Goal: Task Accomplishment & Management: Complete application form

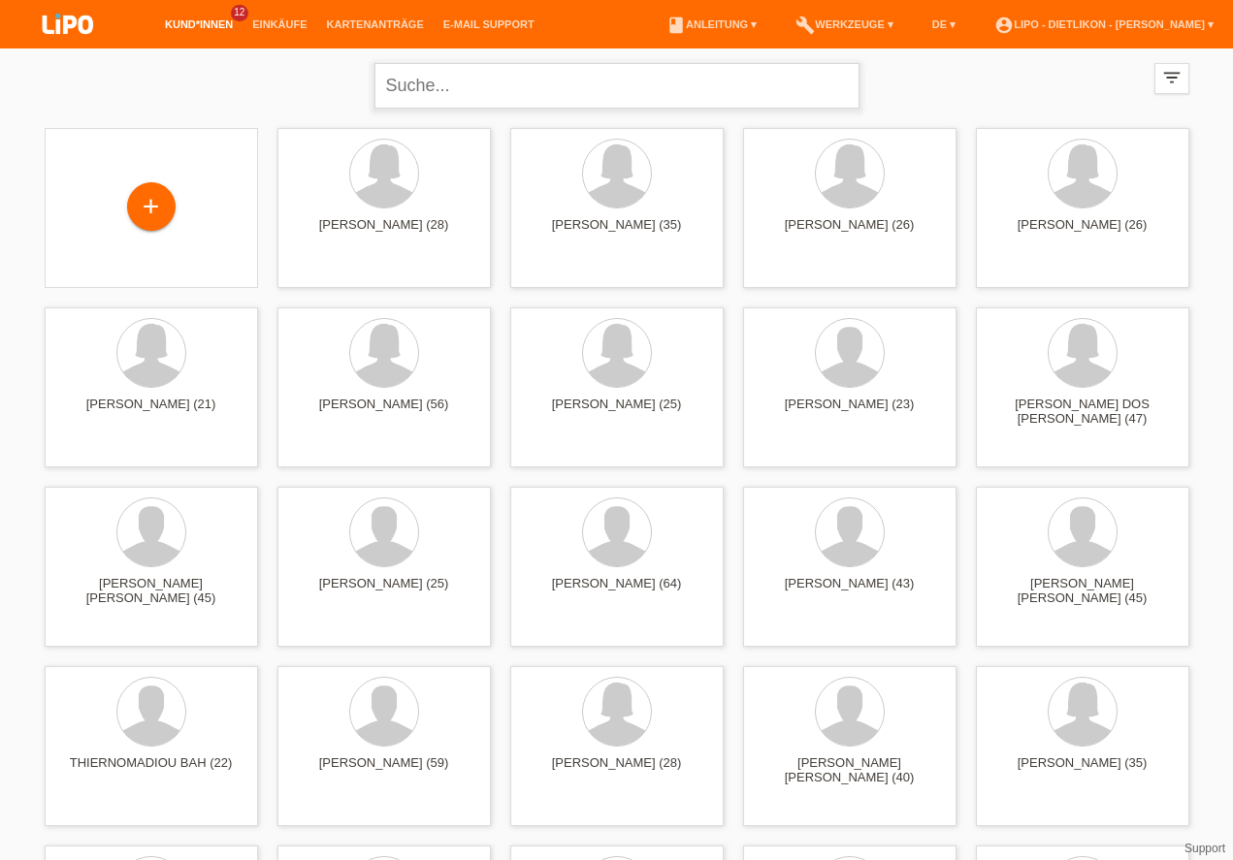
click at [530, 76] on input "text" at bounding box center [616, 86] width 485 height 46
type input "ana"
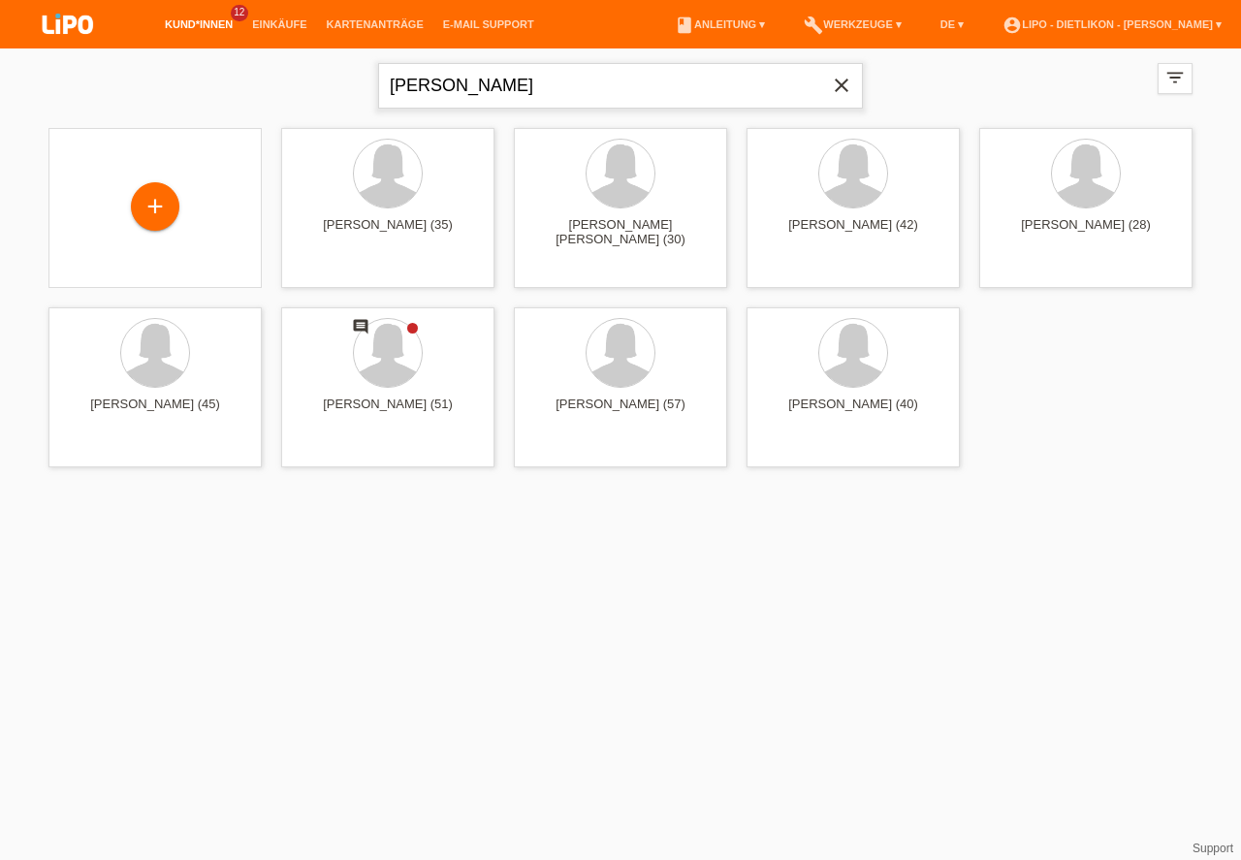
click at [538, 67] on input "ana" at bounding box center [620, 86] width 485 height 46
click at [457, 89] on input "ana" at bounding box center [620, 86] width 485 height 46
type input "davidov"
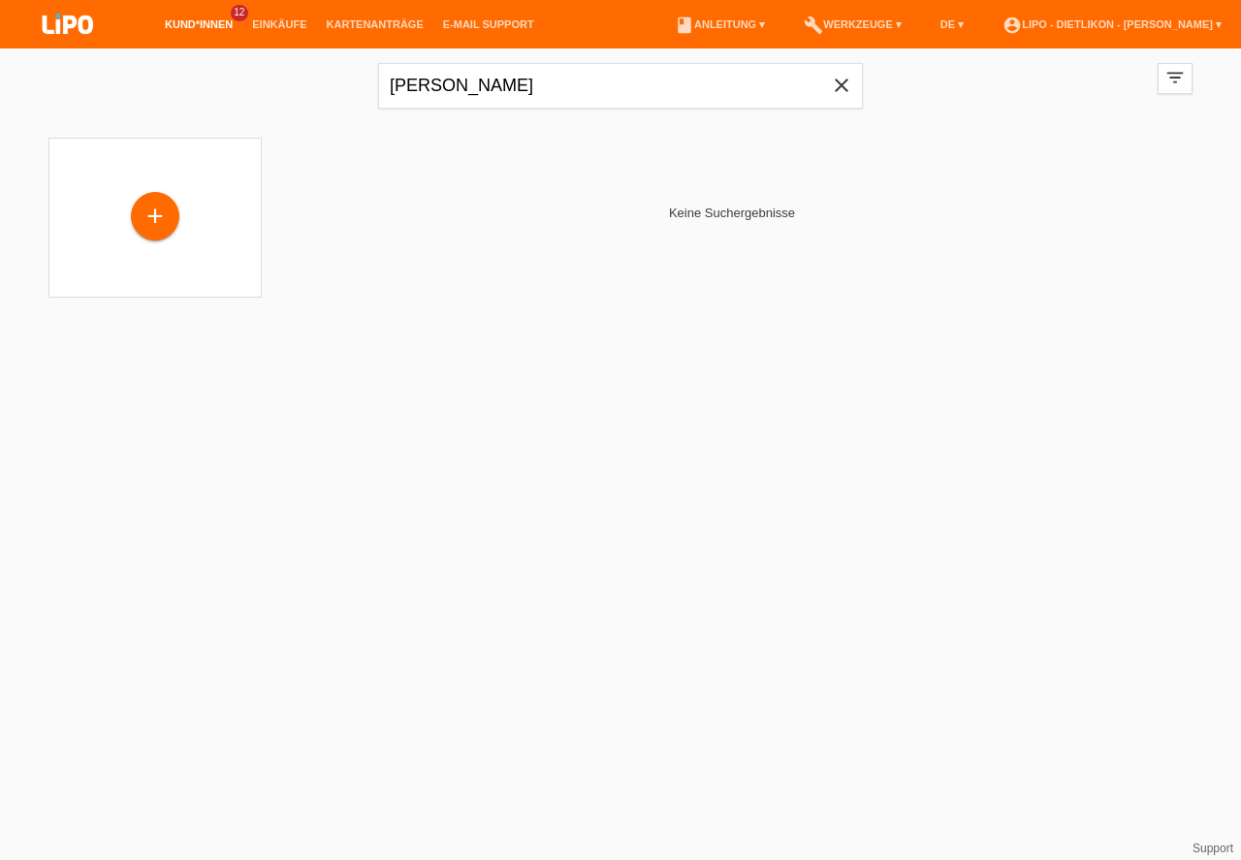
click at [838, 79] on icon "close" at bounding box center [841, 85] width 23 height 23
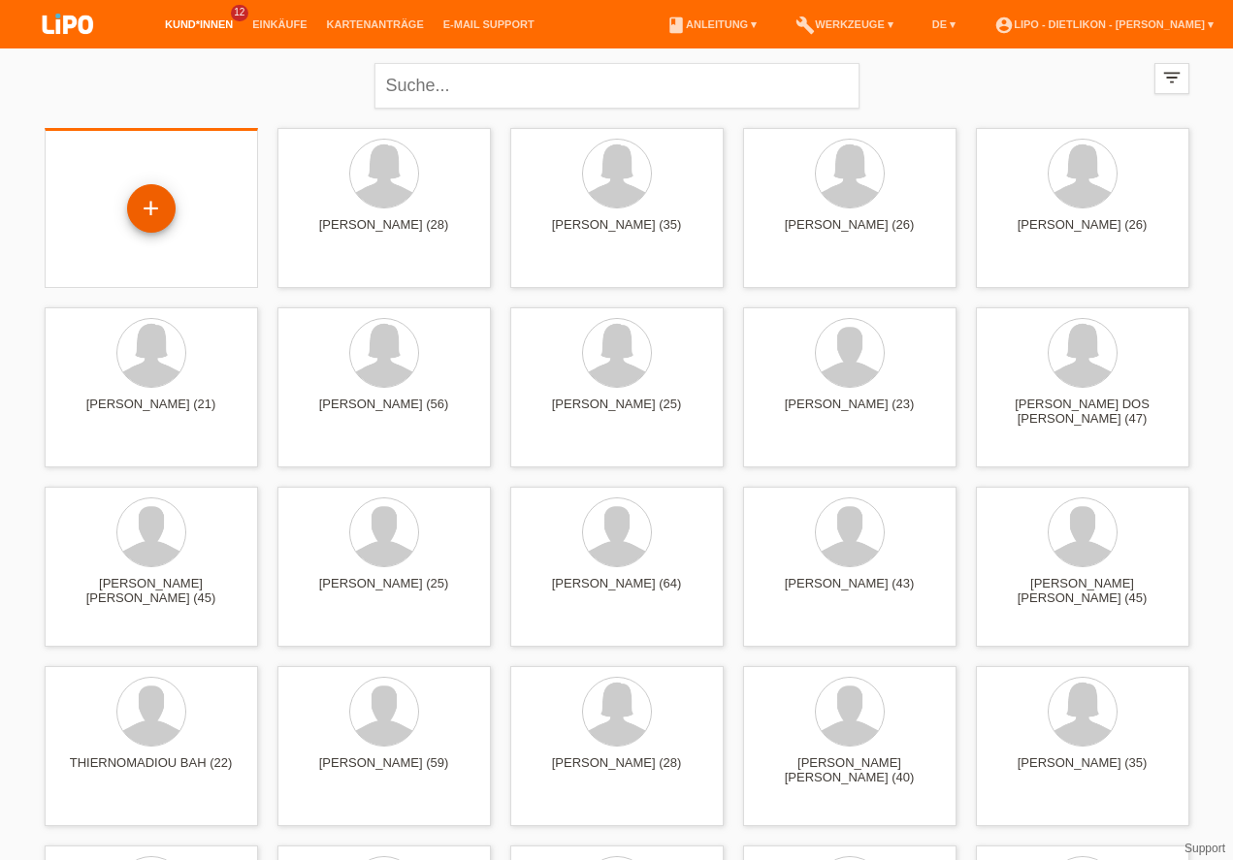
click at [152, 213] on div "+" at bounding box center [151, 208] width 47 height 33
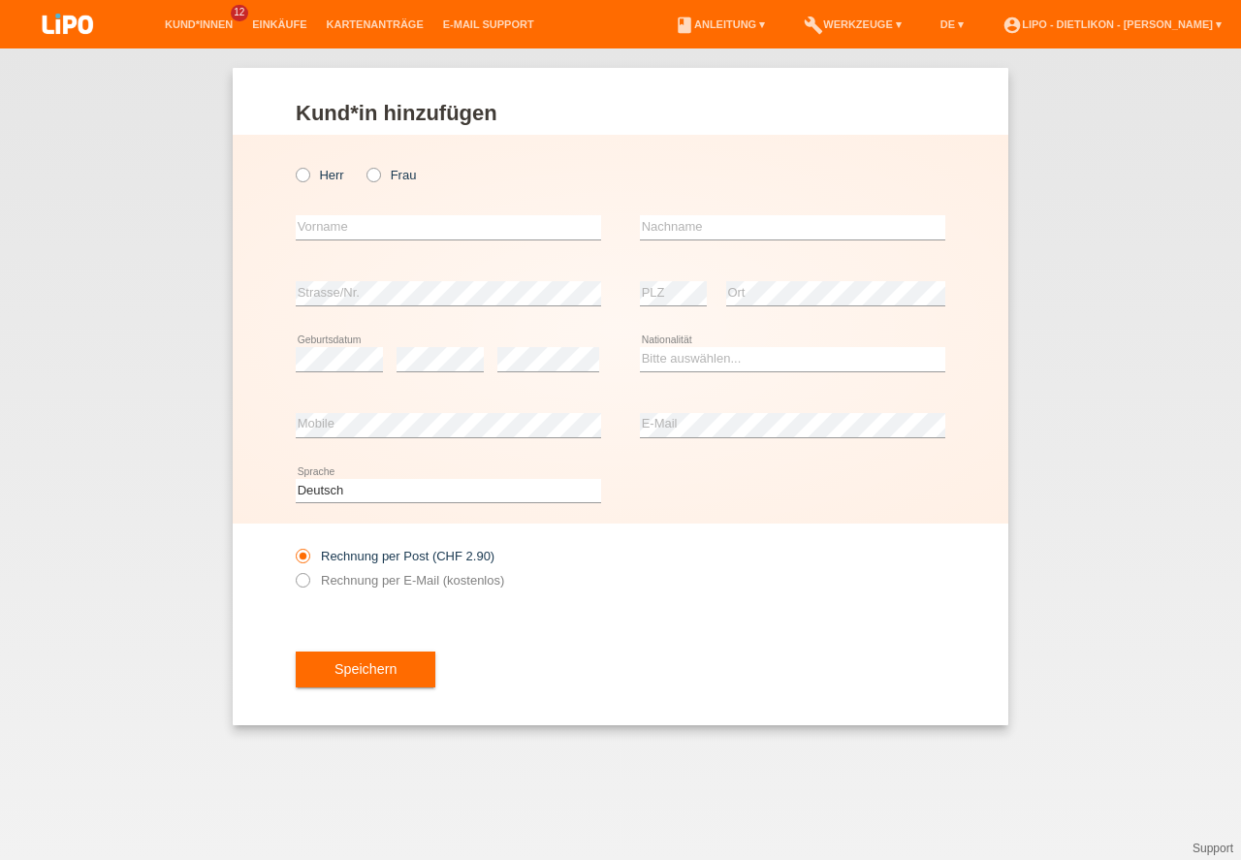
click at [386, 164] on div "Herr Frau" at bounding box center [448, 175] width 305 height 40
click at [364, 165] on icon at bounding box center [364, 165] width 0 height 0
click at [373, 171] on input "Frau" at bounding box center [373, 174] width 13 height 13
radio input "true"
click at [369, 214] on div "error Vorname" at bounding box center [448, 228] width 305 height 66
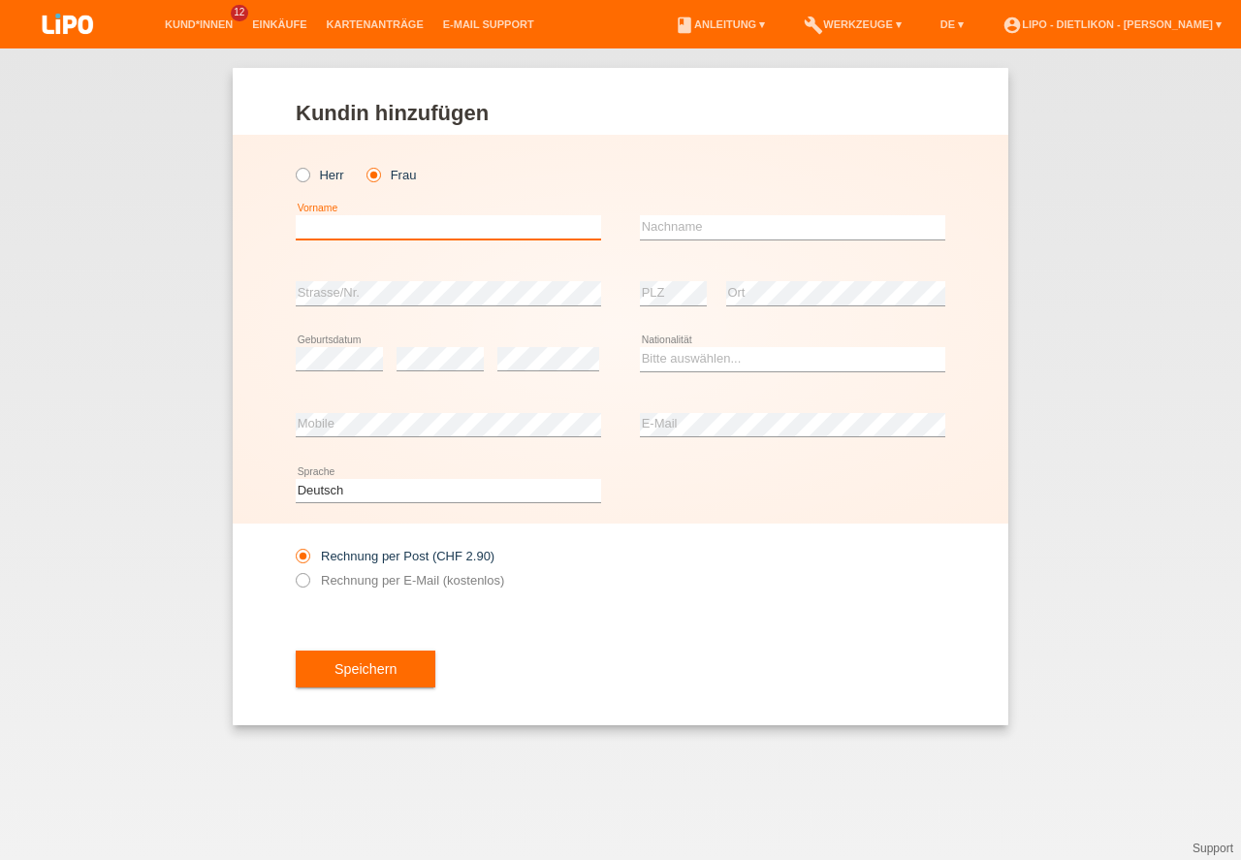
click at [363, 225] on input "text" at bounding box center [448, 227] width 305 height 24
type input "Ana"
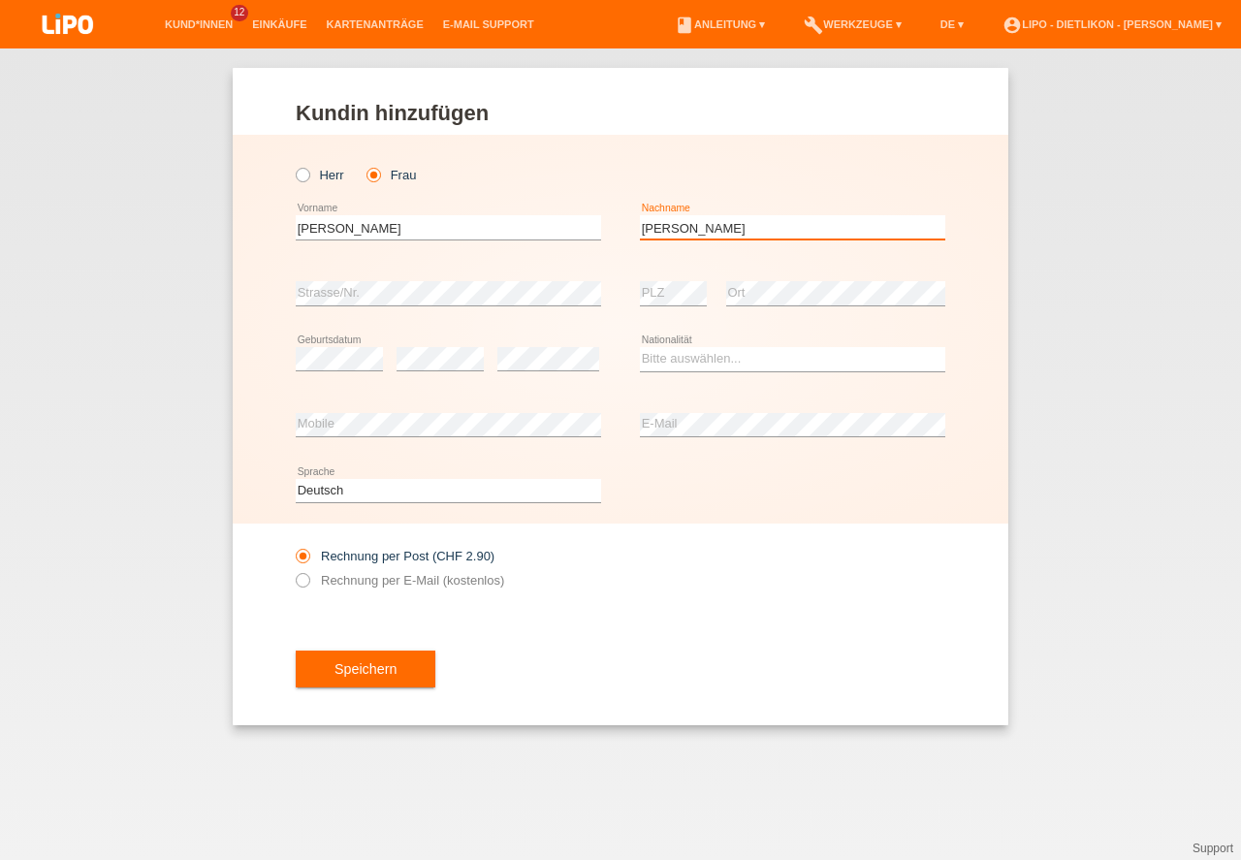
type input "[PERSON_NAME]"
click at [293, 570] on icon at bounding box center [293, 570] width 0 height 0
click at [659, 277] on div "error PLZ" at bounding box center [673, 294] width 67 height 66
click at [767, 544] on div "Rechnung per Post (CHF 2.90) Rechnung per E-Mail (kostenlos)" at bounding box center [621, 568] width 650 height 89
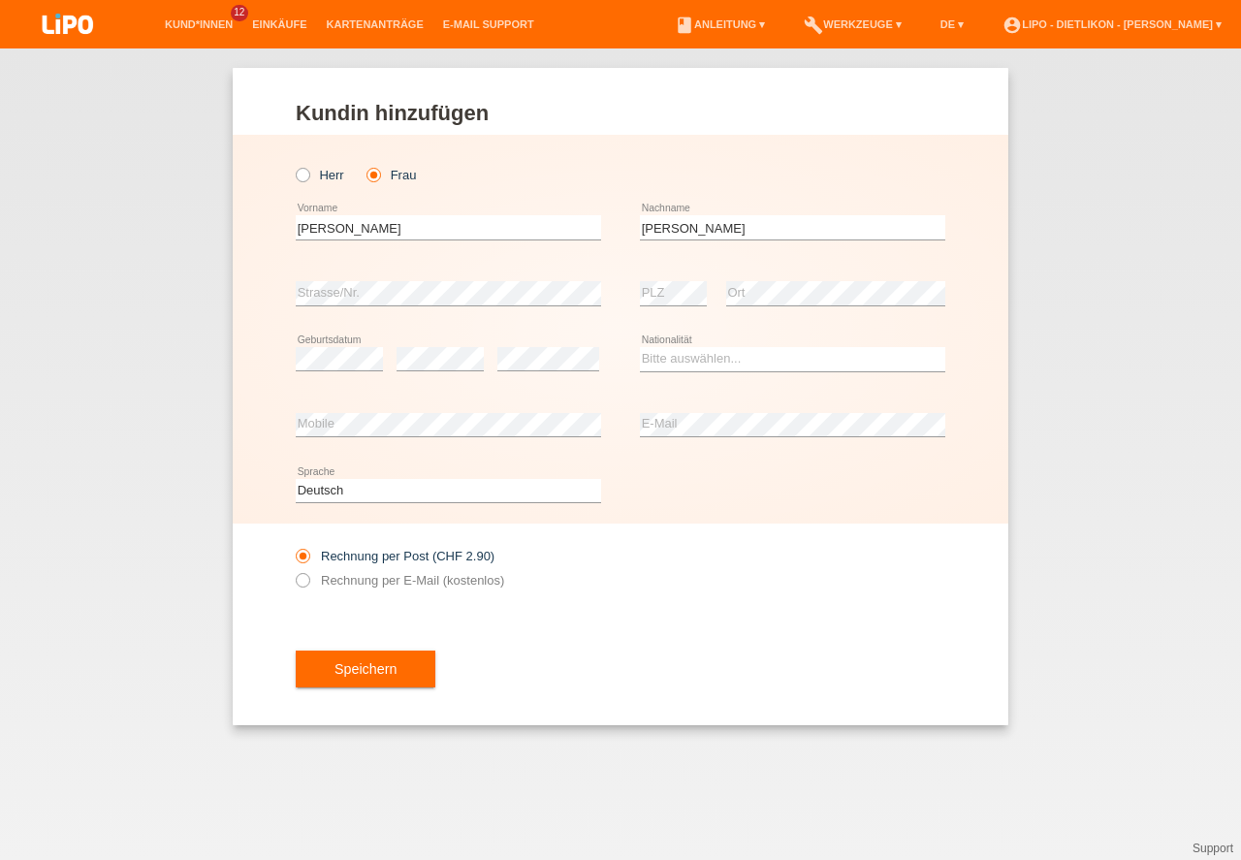
click at [332, 381] on div "error Geburtsdatum" at bounding box center [339, 360] width 87 height 66
click at [516, 693] on div "Speichern" at bounding box center [621, 669] width 650 height 112
click at [780, 360] on select "Bitte auswählen... Schweiz Deutschland Liechtenstein Österreich ------------ Af…" at bounding box center [792, 358] width 305 height 23
select select "IT"
click at [0, 0] on option "Italien" at bounding box center [0, 0] width 0 height 0
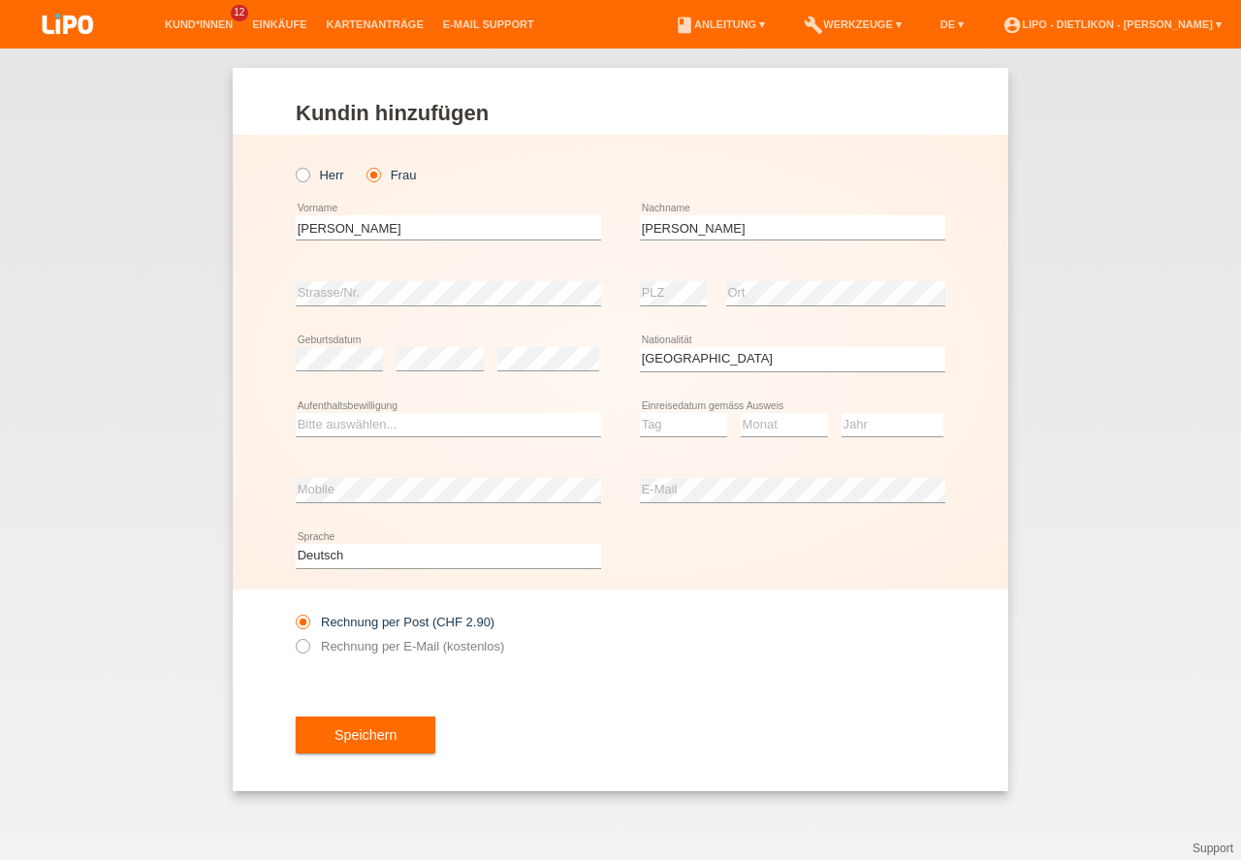
click at [703, 674] on div "Rechnung per Post (CHF 2.90) Rechnung per E-Mail (kostenlos)" at bounding box center [621, 634] width 650 height 89
click at [455, 418] on select "Bitte auswählen... C B B - Flüchtlingsstatus Andere" at bounding box center [448, 424] width 305 height 23
select select "B"
click at [0, 0] on option "B" at bounding box center [0, 0] width 0 height 0
click at [846, 562] on div "Deutsch Français Italiano English error Sprache" at bounding box center [621, 557] width 650 height 66
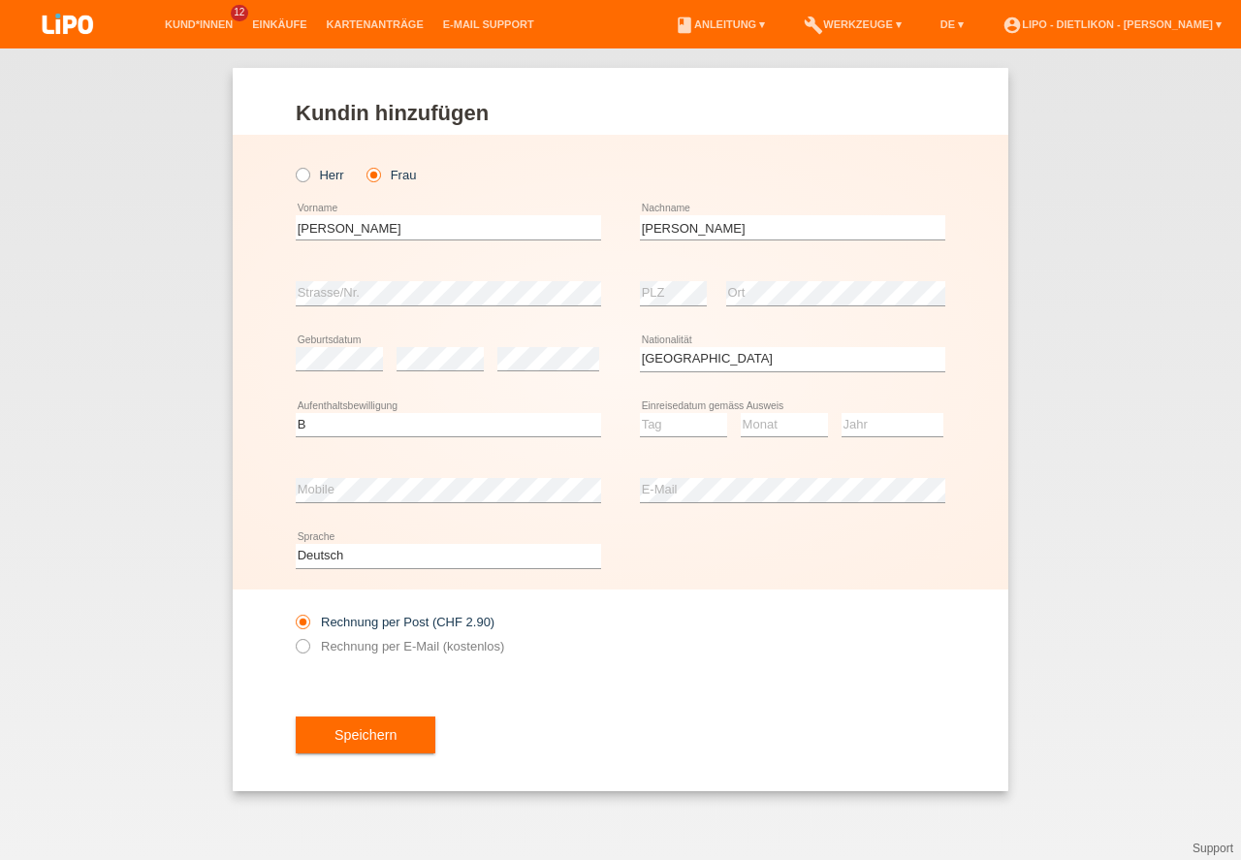
click at [664, 408] on div "Tag 01 02 03 04 05 06 07 08 09 10 11 12 13 14 15 16" at bounding box center [683, 426] width 87 height 66
click at [677, 438] on div "Tag 01 02 03 04 05 06 07 08 09 10 11 12 13 14 15 16" at bounding box center [683, 426] width 87 height 66
click at [672, 427] on select "Tag 01 02 03 04 05 06 07 08 09 10 11" at bounding box center [683, 424] width 87 height 23
select select "15"
select select "11"
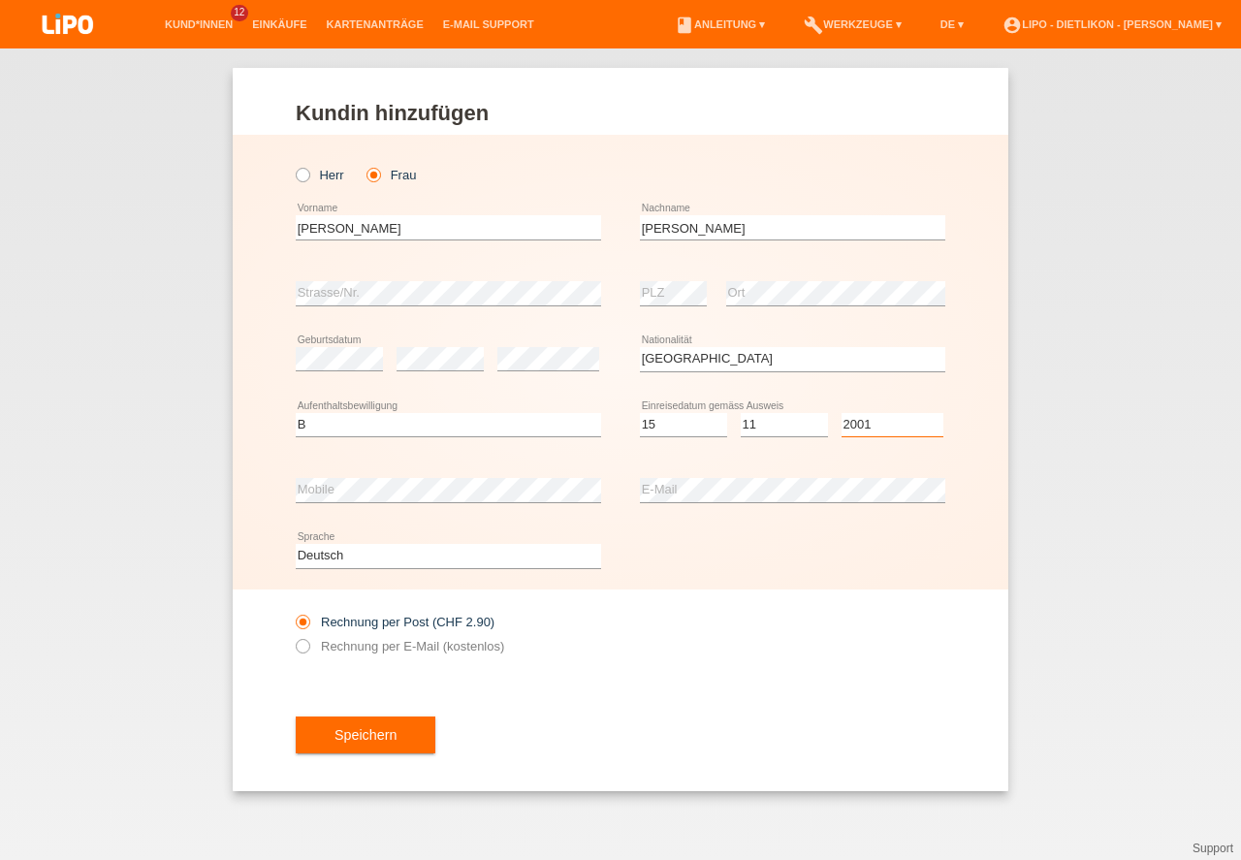
select select "2001"
click at [745, 704] on div "Speichern" at bounding box center [621, 735] width 650 height 112
click at [864, 726] on div "Speichern" at bounding box center [621, 735] width 650 height 112
click at [367, 748] on button "Speichern" at bounding box center [366, 735] width 140 height 37
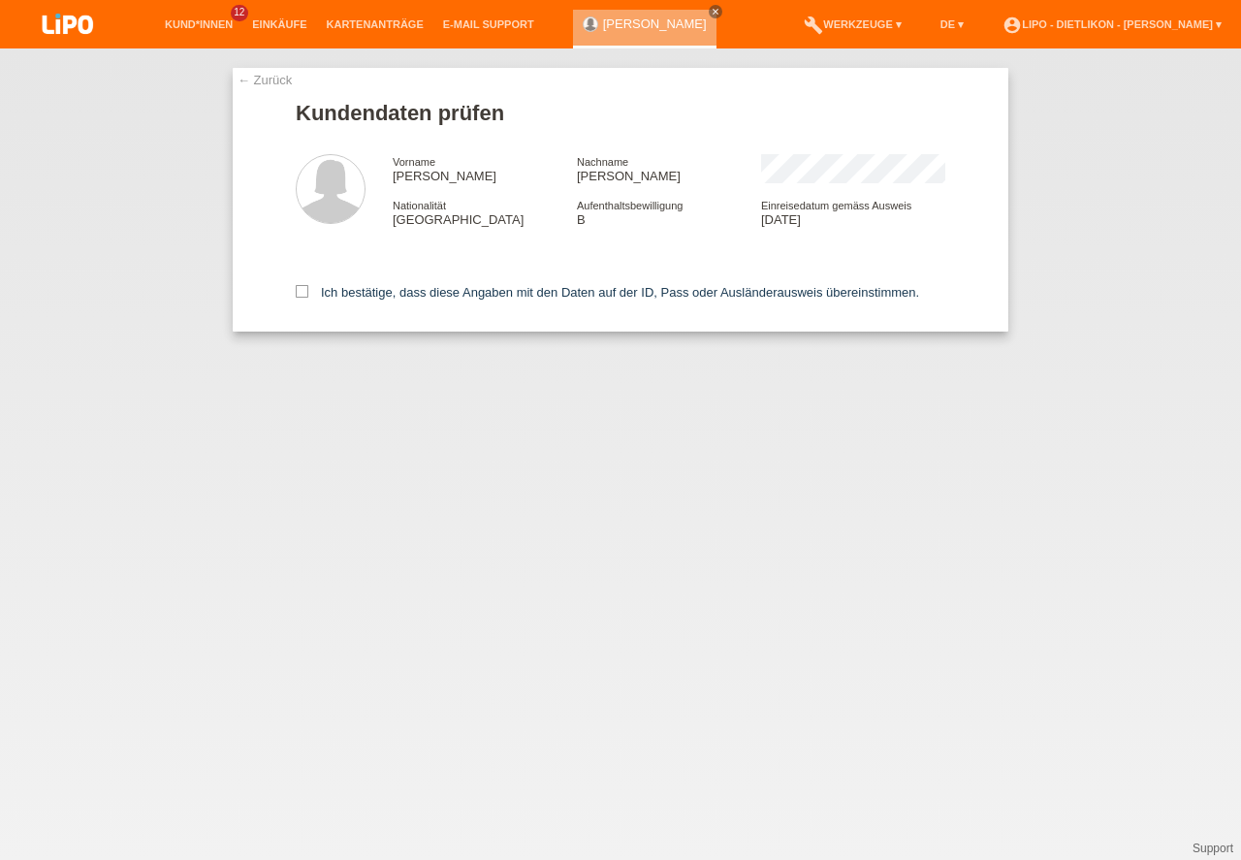
click at [299, 290] on icon at bounding box center [302, 291] width 13 height 13
click at [299, 290] on input "Ich bestätige, dass diese Angaben mit den Daten auf der ID, Pass oder Ausländer…" at bounding box center [302, 291] width 13 height 13
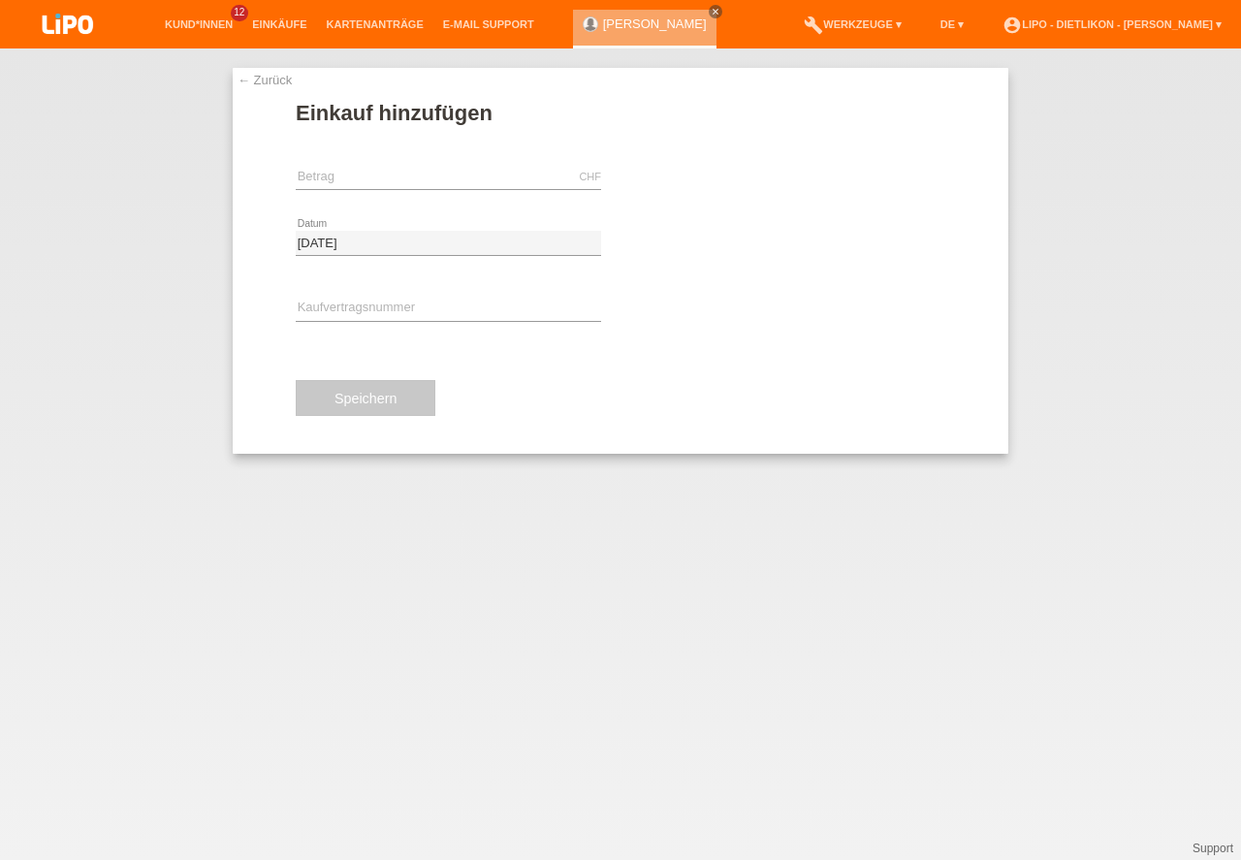
click at [272, 77] on link "← Zurück" at bounding box center [265, 80] width 54 height 15
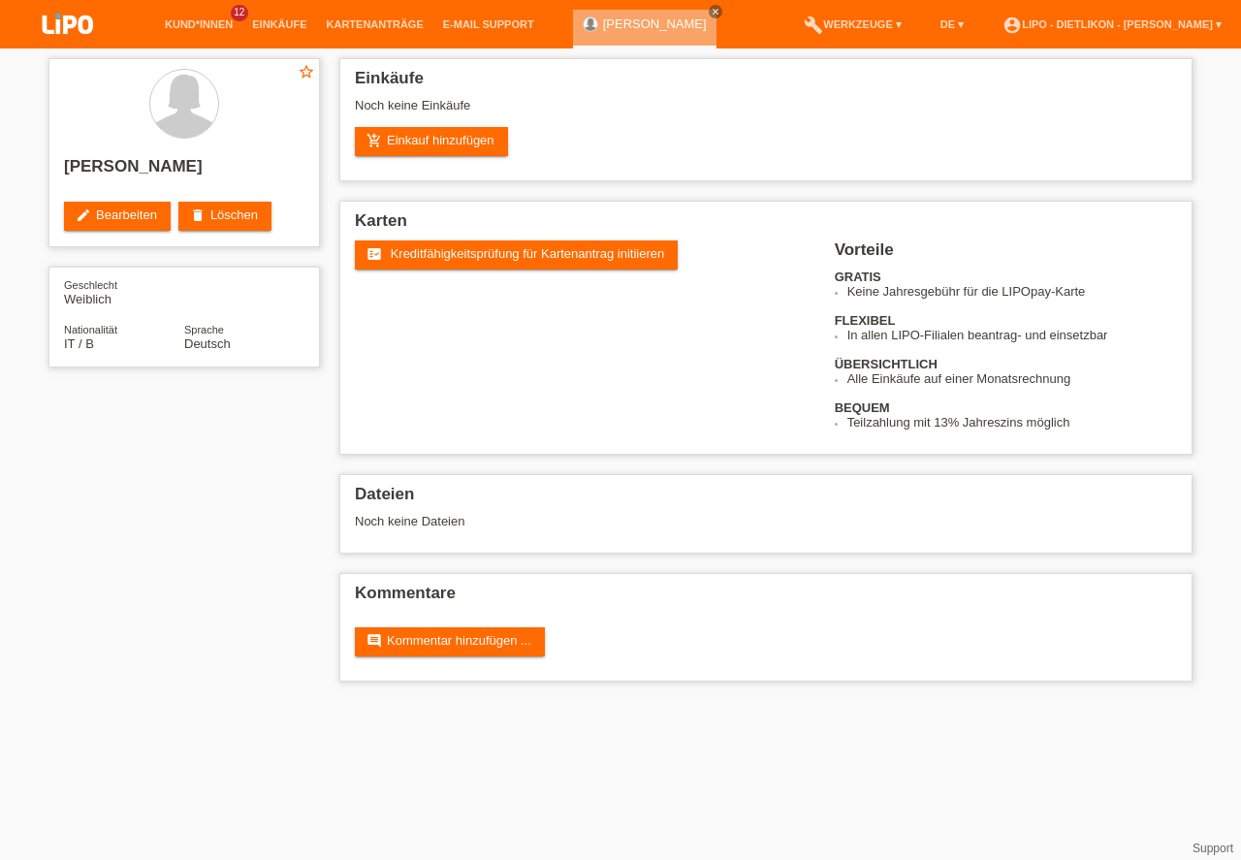
click at [170, 231] on link "edit Bearbeiten" at bounding box center [117, 216] width 107 height 29
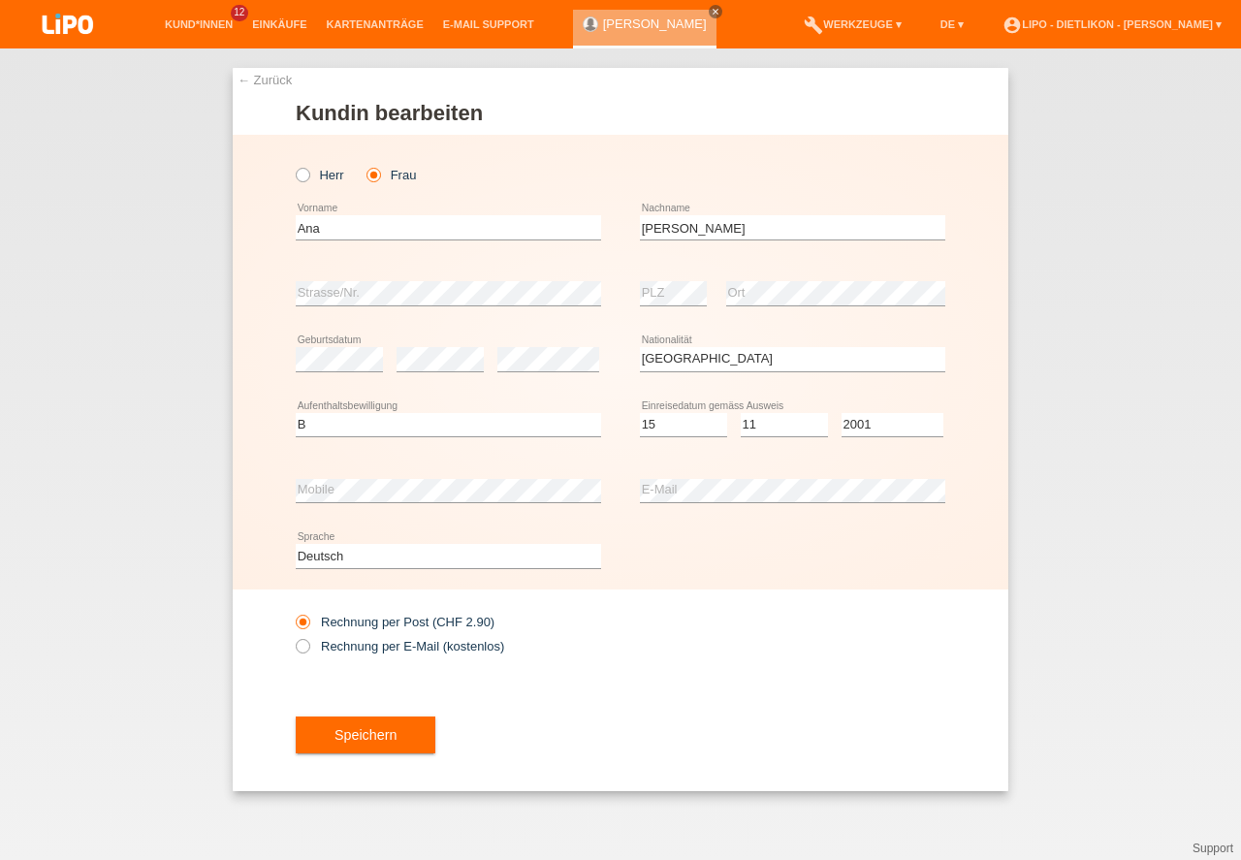
select select "IT"
select select "B"
select select "15"
select select "11"
click at [0, 0] on option "2021" at bounding box center [0, 0] width 0 height 0
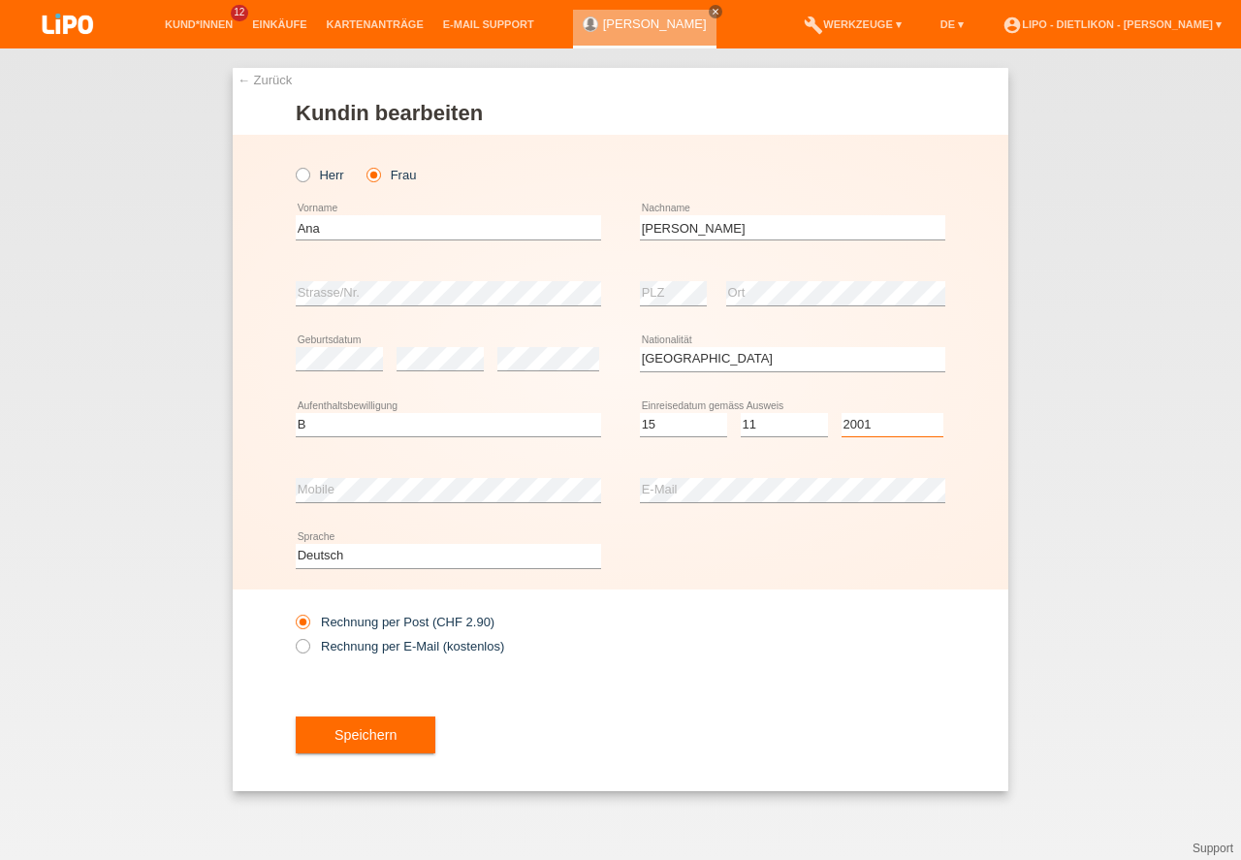
select select "2011"
click at [0, 0] on option "2011" at bounding box center [0, 0] width 0 height 0
click at [879, 647] on div "Rechnung per Post (CHF 2.90) Rechnung per E-Mail (kostenlos)" at bounding box center [621, 634] width 650 height 89
click at [355, 742] on button "Speichern" at bounding box center [366, 735] width 140 height 37
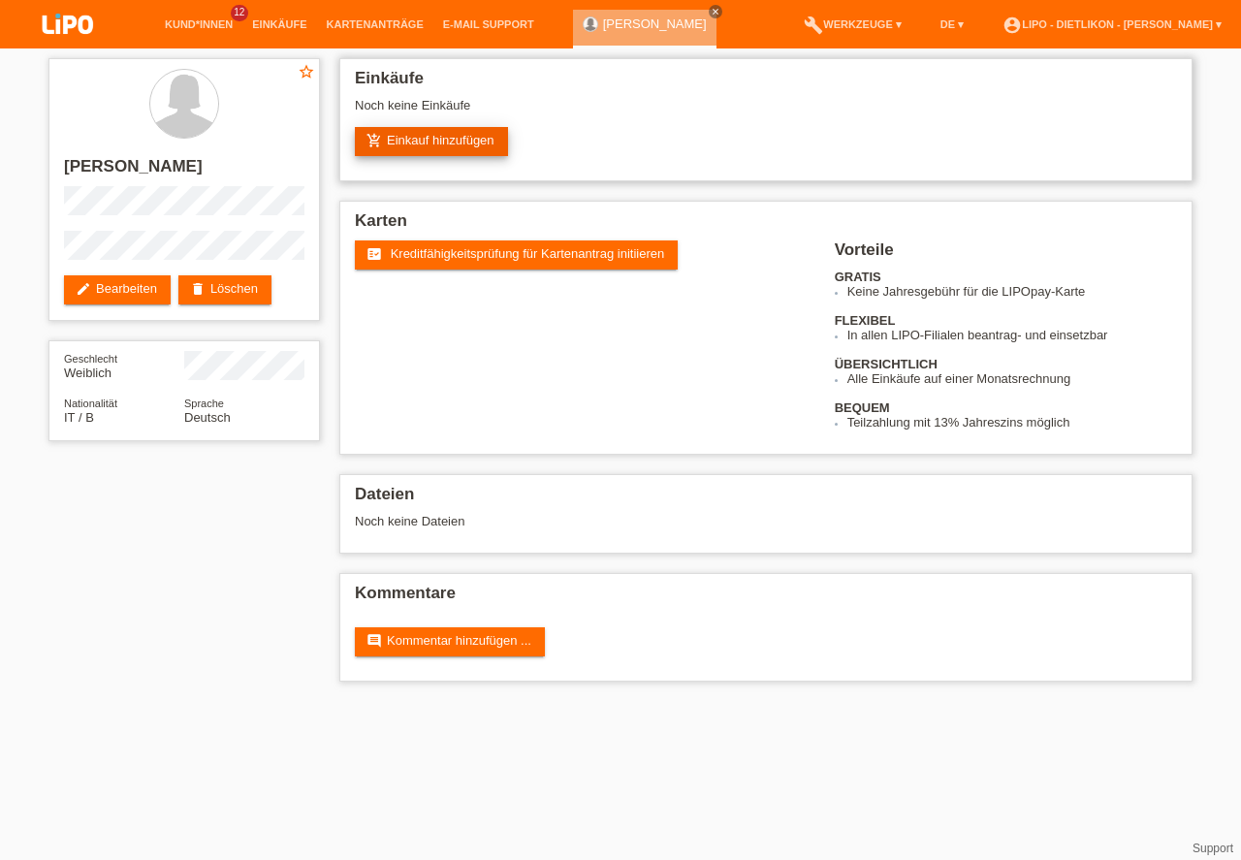
click at [422, 141] on link "add_shopping_cart Einkauf hinzufügen" at bounding box center [431, 141] width 153 height 29
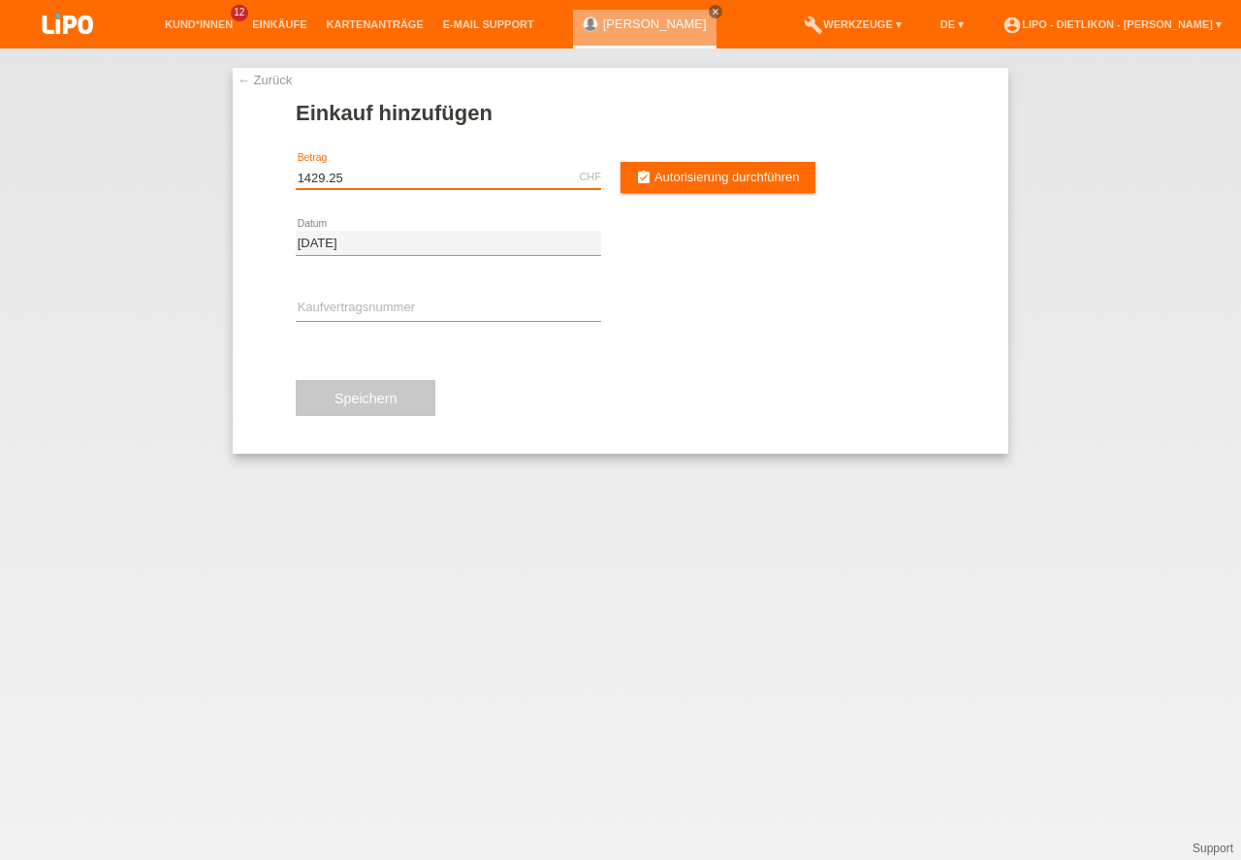
type input "1429.25"
click at [460, 857] on div "← Zurück Einkauf hinzufügen Verfügbarer Betrag: 1429.25 CHF error Betrag assign…" at bounding box center [620, 454] width 1241 height 812
click at [350, 302] on input "text" at bounding box center [448, 309] width 305 height 24
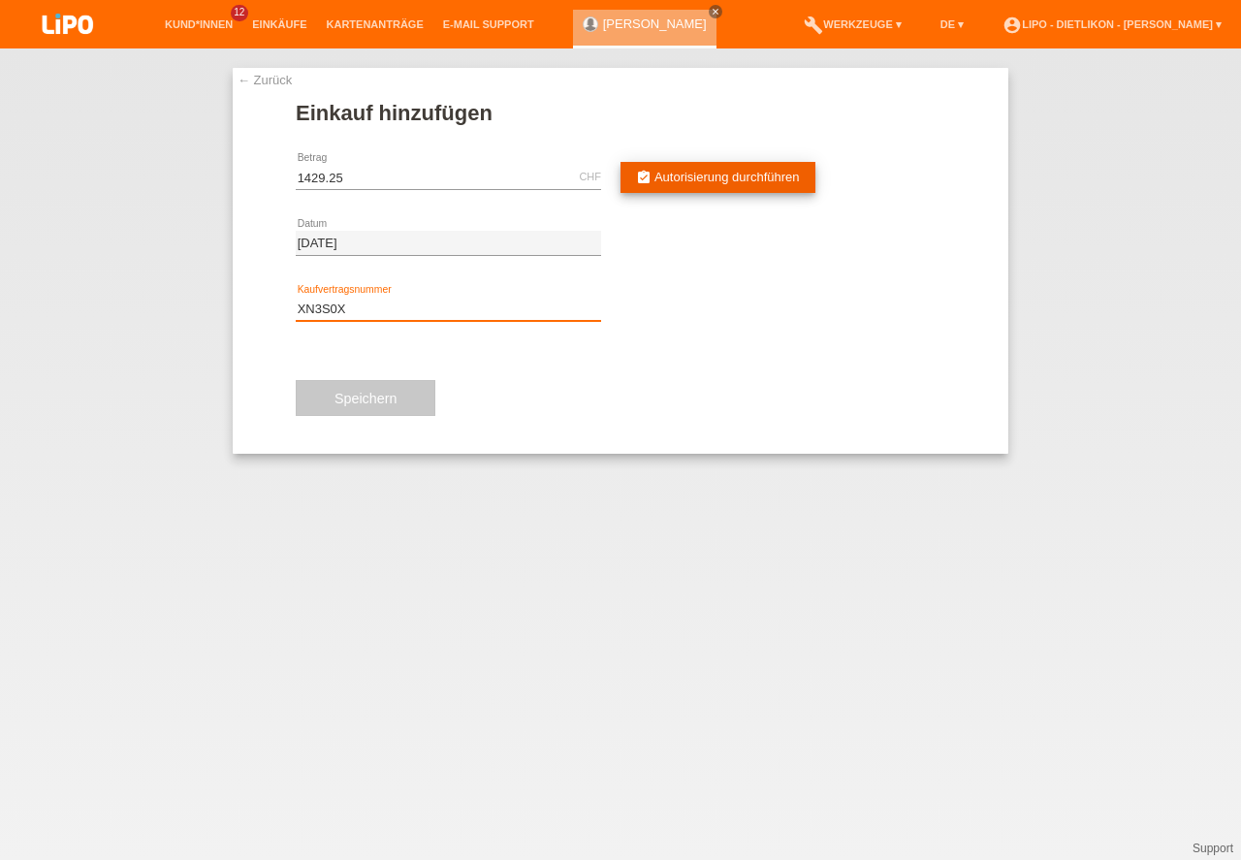
type input "XN3S0X"
click at [720, 173] on span "Autorisierung durchführen" at bounding box center [727, 177] width 145 height 15
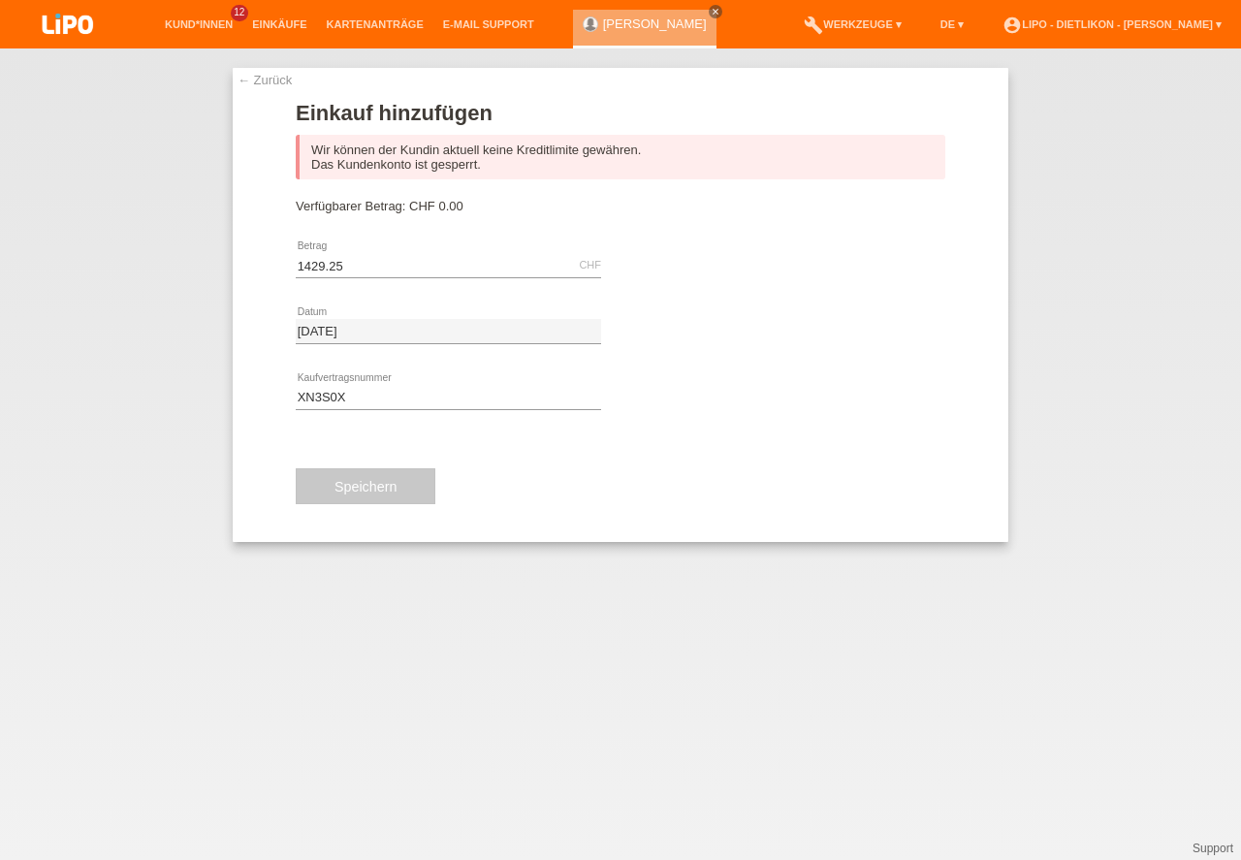
click at [277, 74] on link "← Zurück" at bounding box center [265, 80] width 54 height 15
